Goal: Find contact information: Find contact information

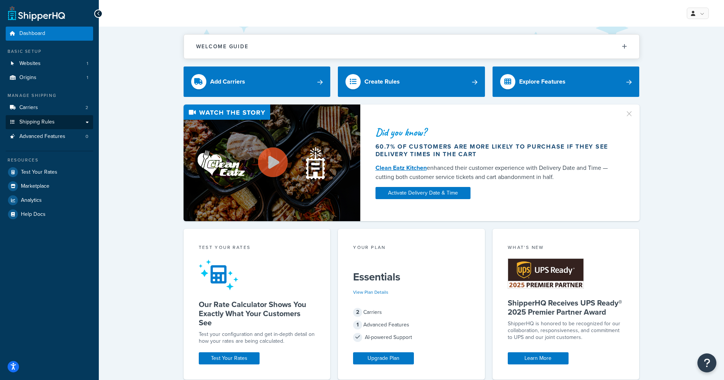
click at [60, 118] on link "Shipping Rules" at bounding box center [49, 122] width 87 height 14
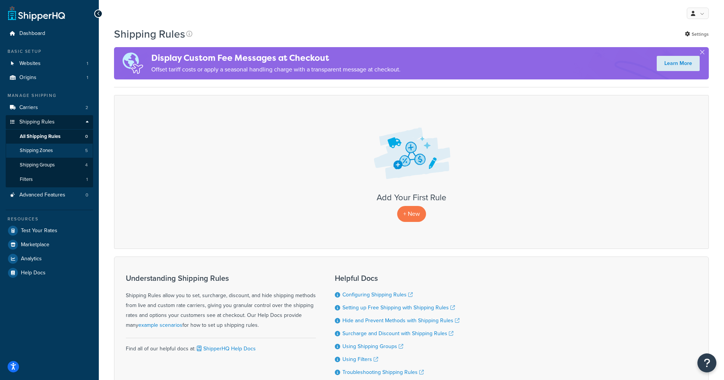
click at [70, 150] on link "Shipping Zones 5" at bounding box center [49, 151] width 87 height 14
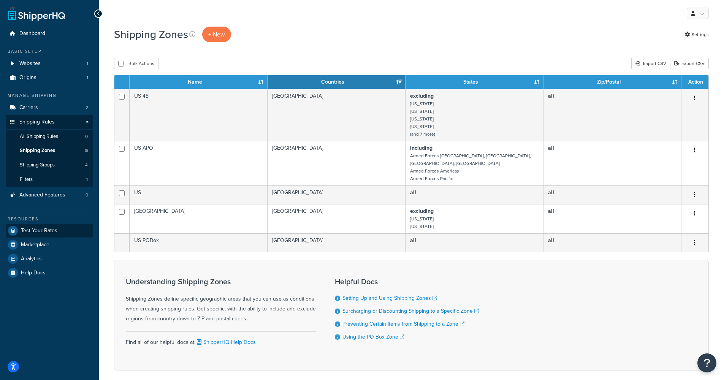
click at [53, 229] on span "Test Your Rates" at bounding box center [39, 231] width 37 height 6
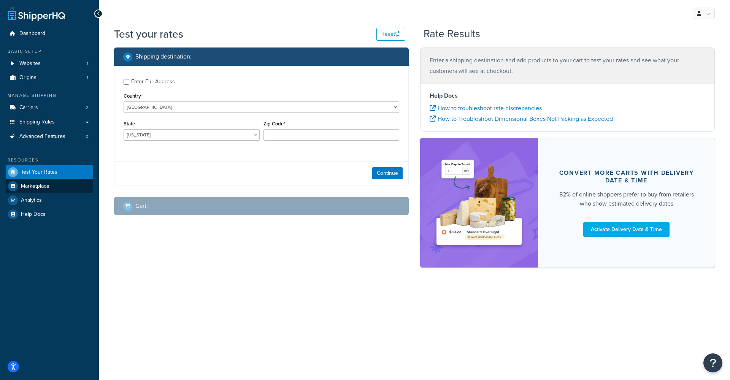
click at [61, 184] on link "Marketplace" at bounding box center [49, 186] width 87 height 14
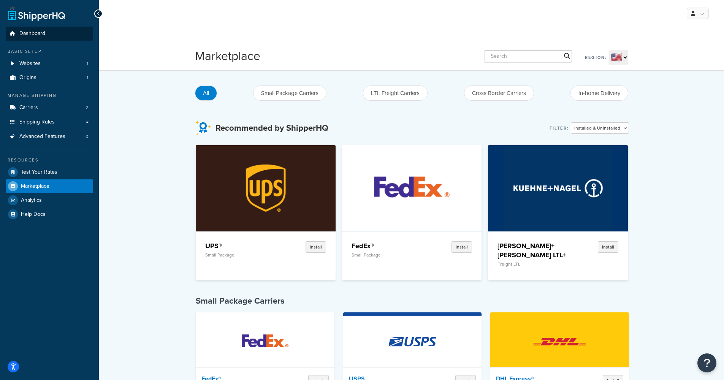
click at [38, 38] on link "Dashboard" at bounding box center [49, 34] width 87 height 14
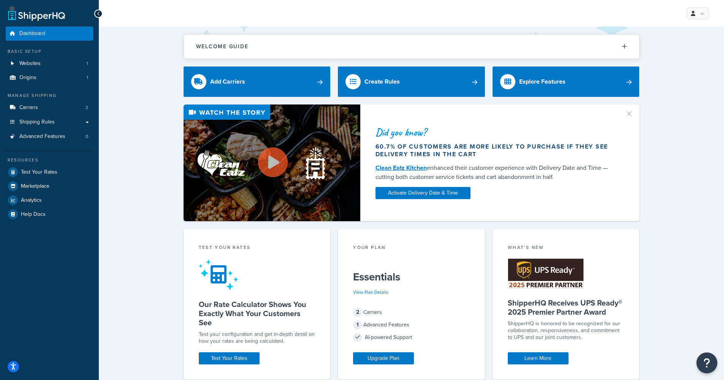
click at [709, 361] on icon "Open Resource Center" at bounding box center [707, 363] width 7 height 11
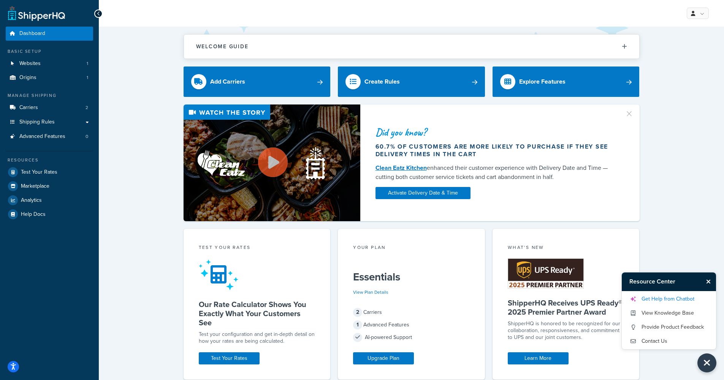
click at [660, 299] on link "Get Help from Chatbot" at bounding box center [669, 299] width 79 height 12
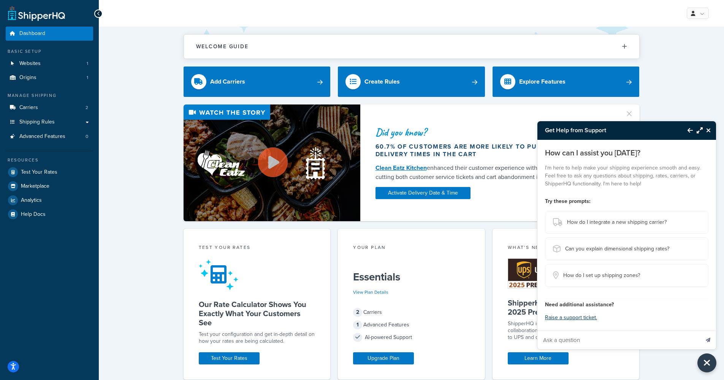
click at [711, 133] on button "Close Resource Center" at bounding box center [709, 130] width 13 height 9
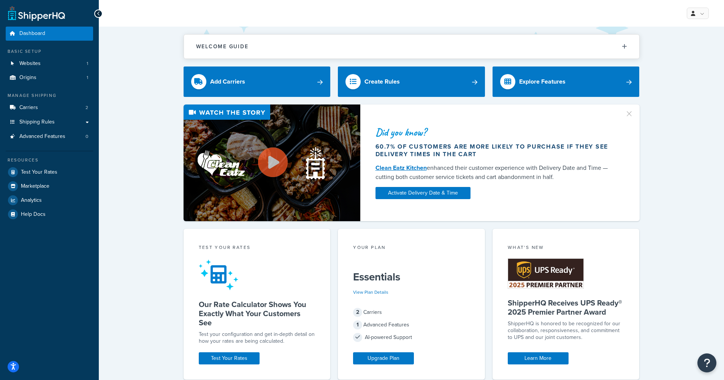
click at [698, 359] on div "Welcome Guide Recommendations ShipperHQ: An Overview Carrier Setup Shipping Rul…" at bounding box center [412, 376] width 626 height 699
click at [701, 360] on button "Open Resource Center" at bounding box center [707, 363] width 21 height 21
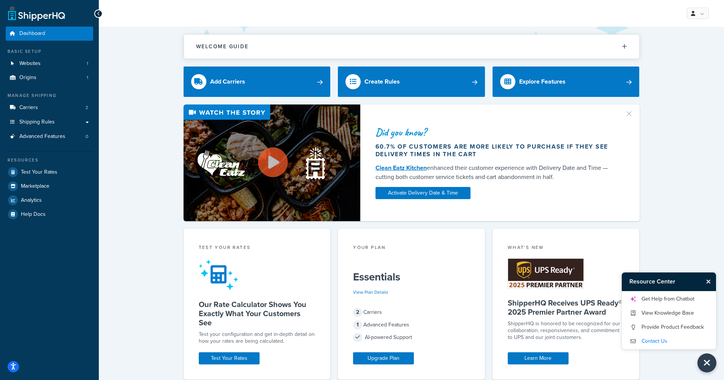
click at [663, 342] on link "Contact Us" at bounding box center [669, 341] width 79 height 12
click at [659, 339] on link "Contact Us" at bounding box center [669, 341] width 79 height 12
click at [670, 147] on div "Did you know? 60.7% of customers are more likely to purchase if they see delive…" at bounding box center [411, 163] width 595 height 117
click at [669, 340] on link "Contact Us" at bounding box center [669, 341] width 79 height 12
